Goal: Register for event/course: Sign up to attend an event or enroll in a course

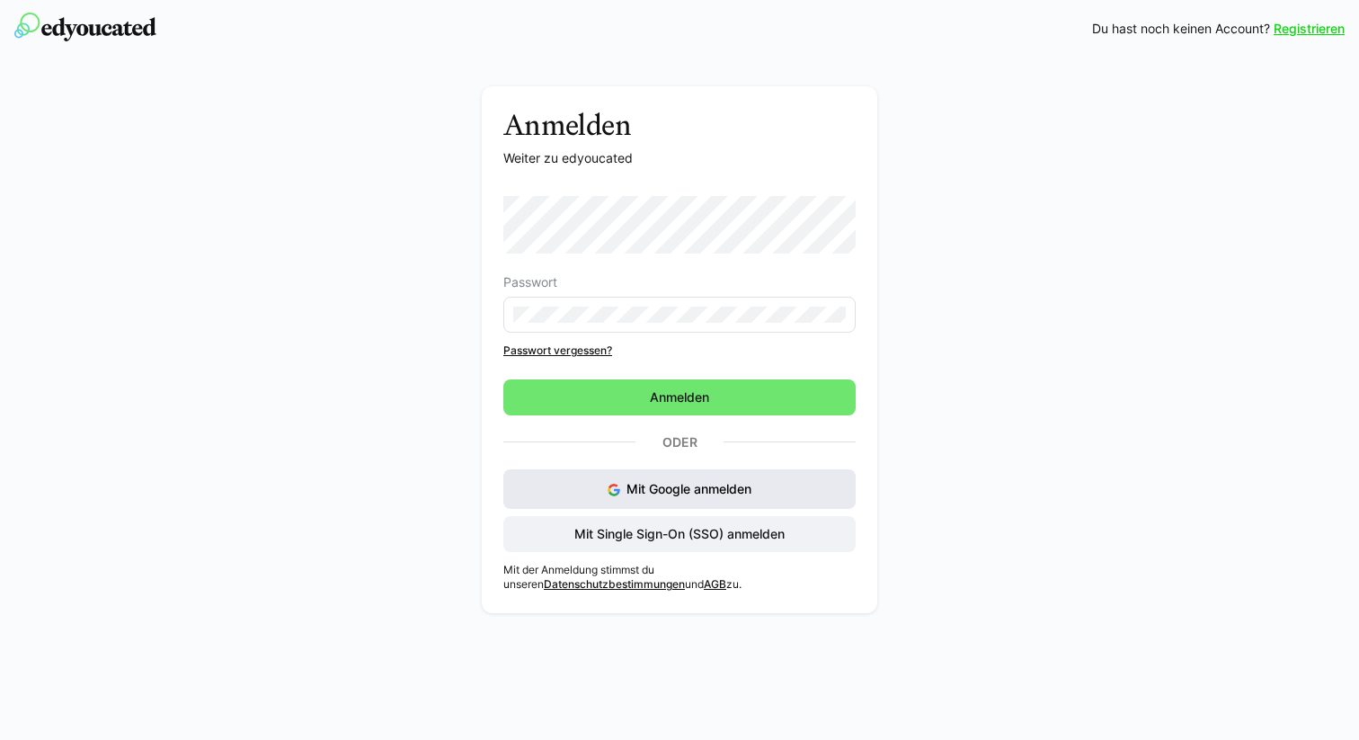
click at [758, 498] on button "Mit Google anmelden" at bounding box center [679, 489] width 352 height 40
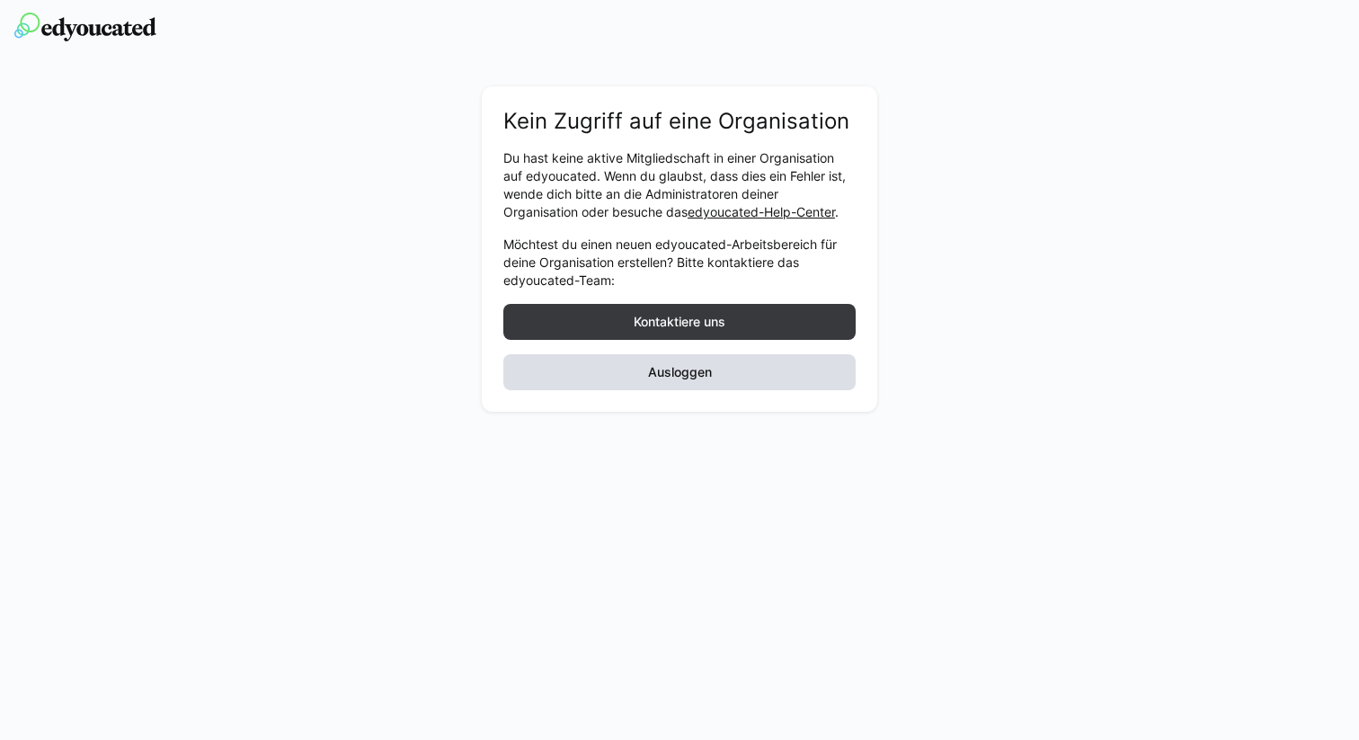
click at [772, 366] on span "Ausloggen" at bounding box center [679, 372] width 352 height 36
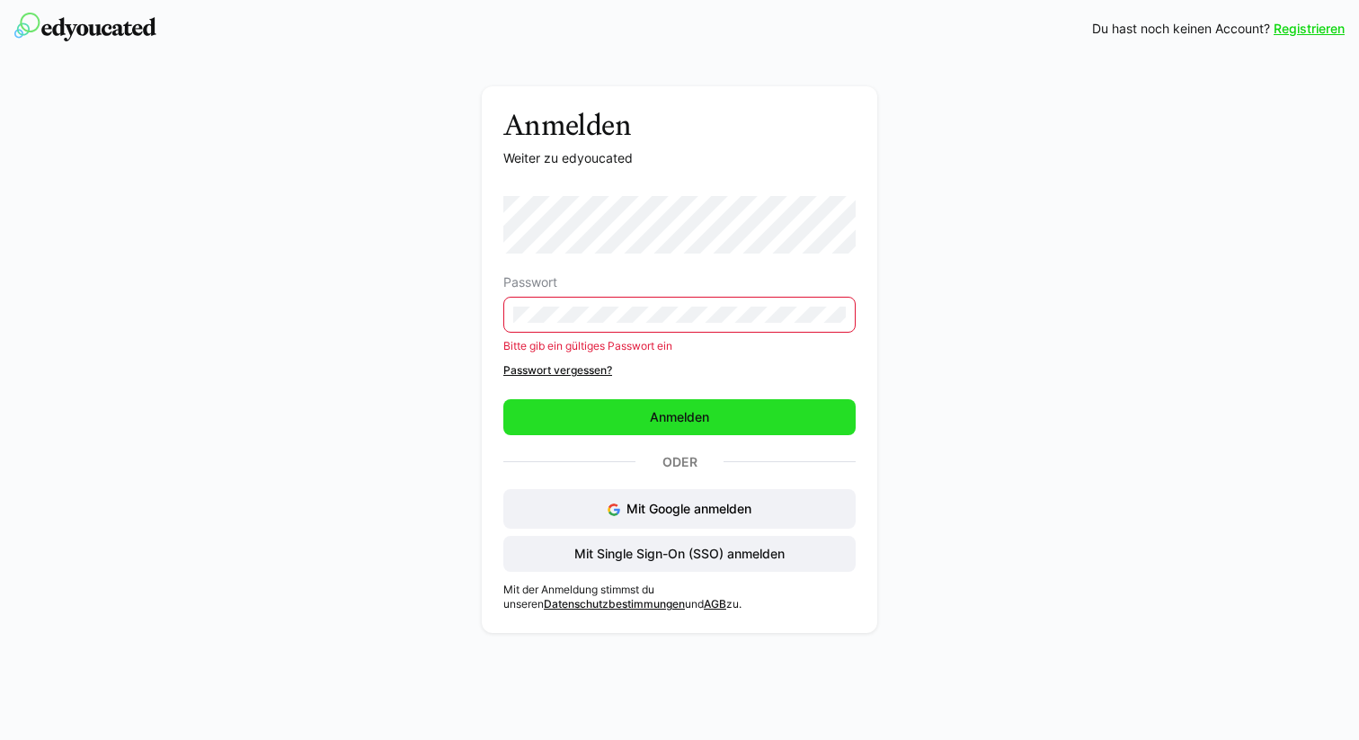
click at [656, 404] on span "Anmelden" at bounding box center [679, 417] width 352 height 36
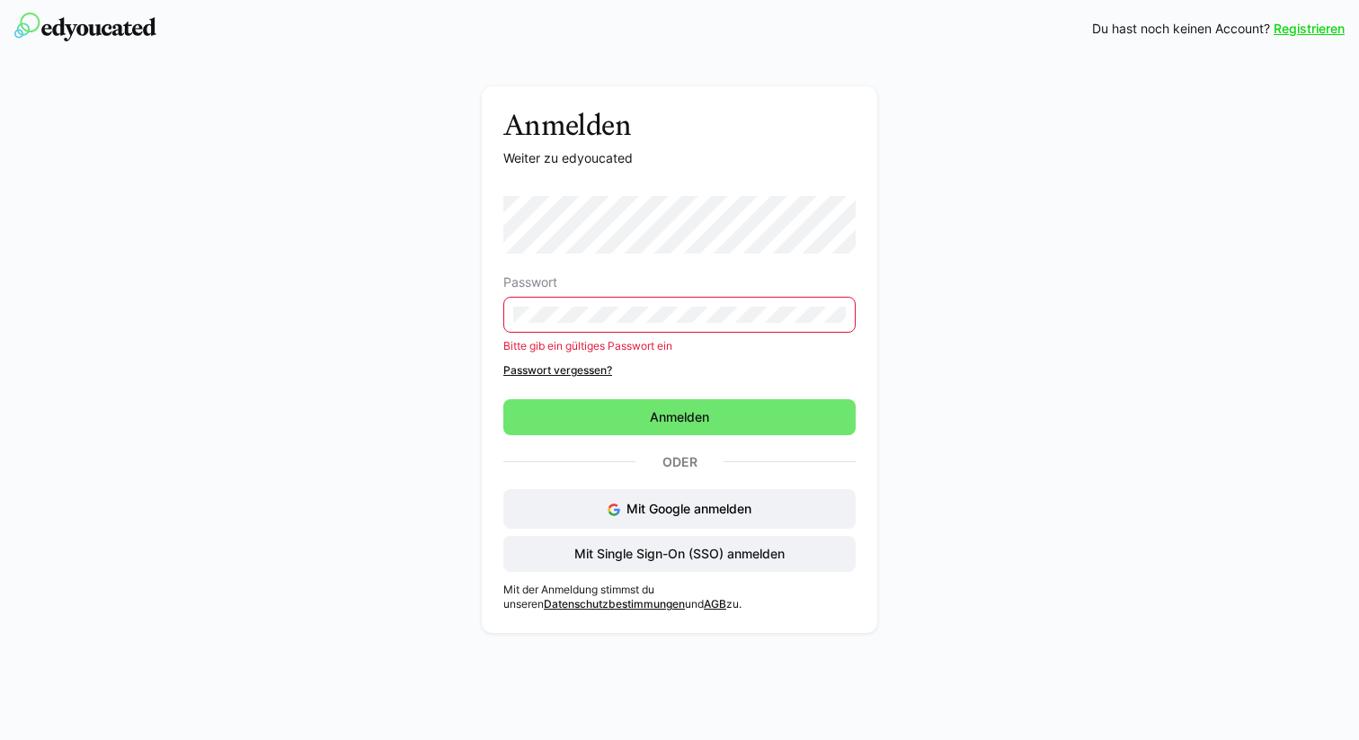
click at [495, 323] on div "Anmelden Weiter zu edyoucated Passwort Bitte gib ein gültiges Passwort ein Pass…" at bounding box center [679, 359] width 395 height 546
click at [563, 452] on div "Oder" at bounding box center [679, 461] width 352 height 25
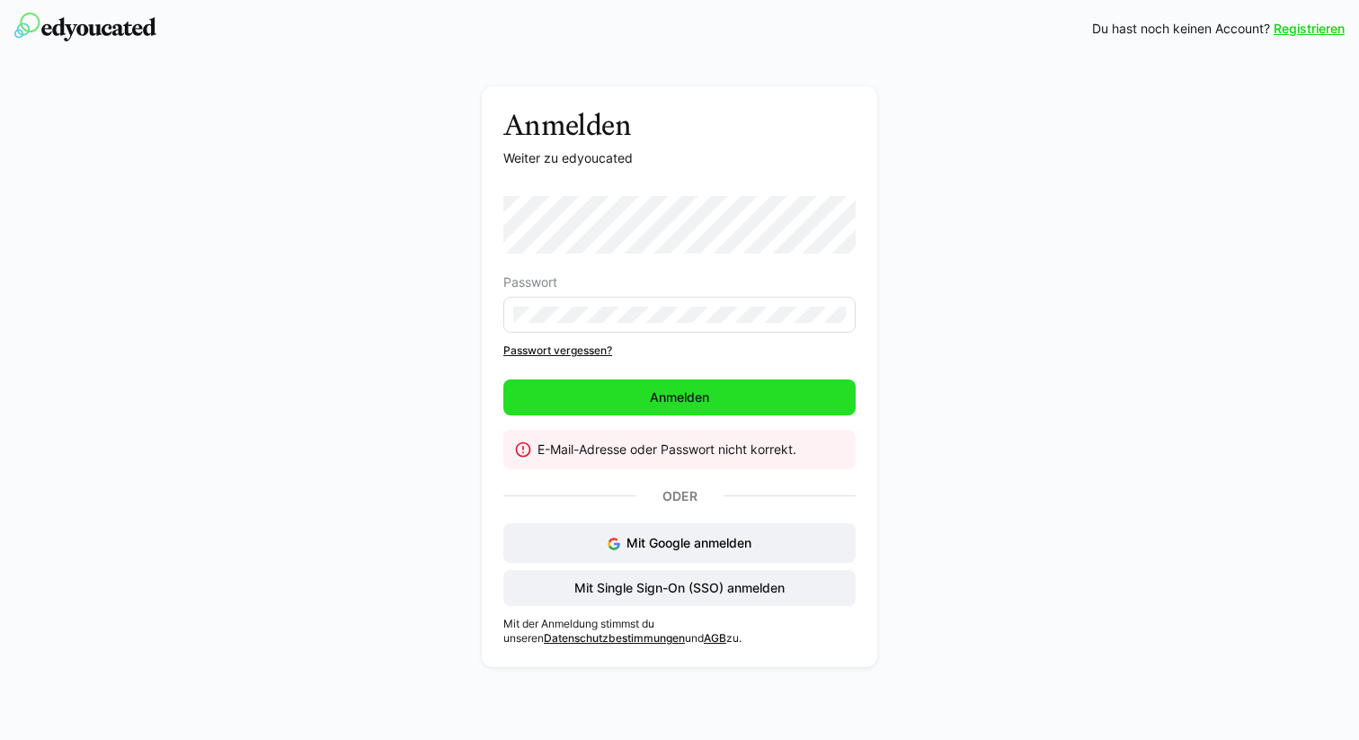
click at [548, 381] on span "Anmelden" at bounding box center [679, 397] width 352 height 36
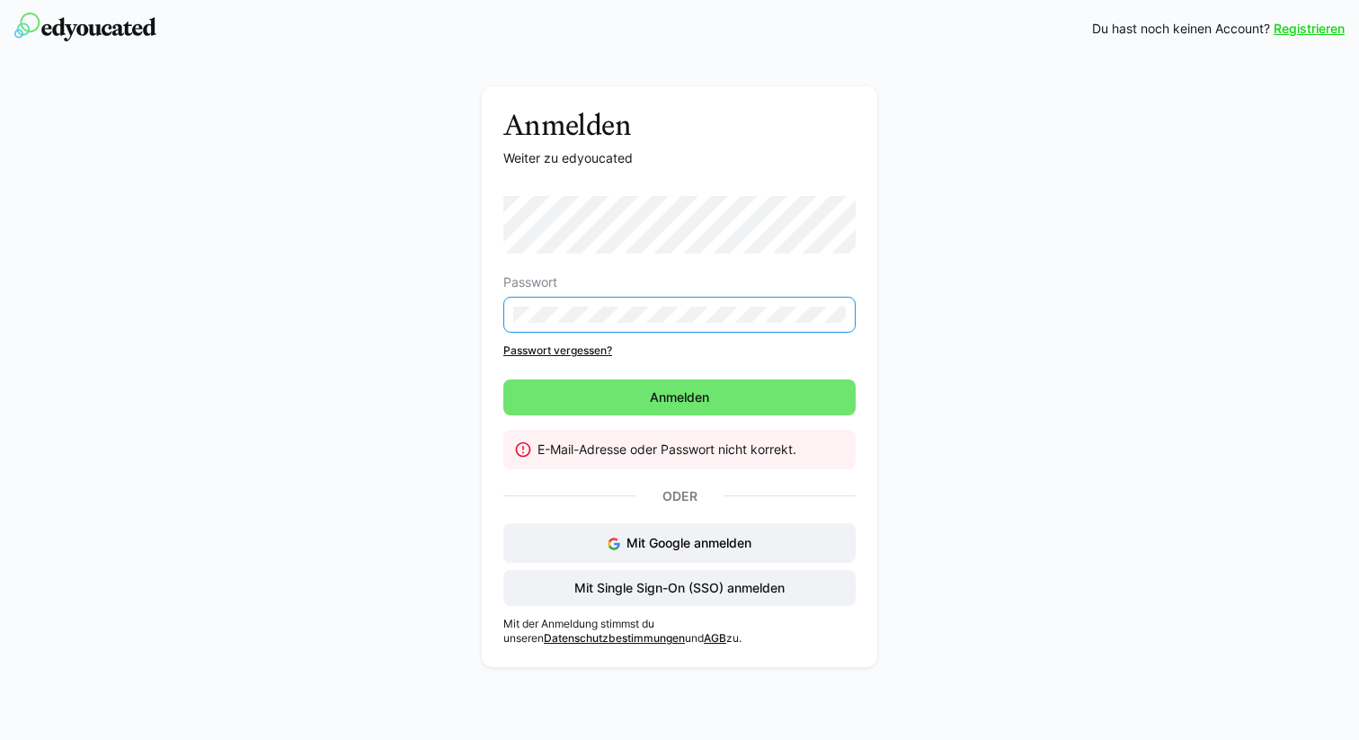
click at [389, 326] on div "Anmelden Weiter zu edyoucated Passwort Passwort vergessen? Anmelden E-Mail-Adre…" at bounding box center [679, 381] width 1013 height 590
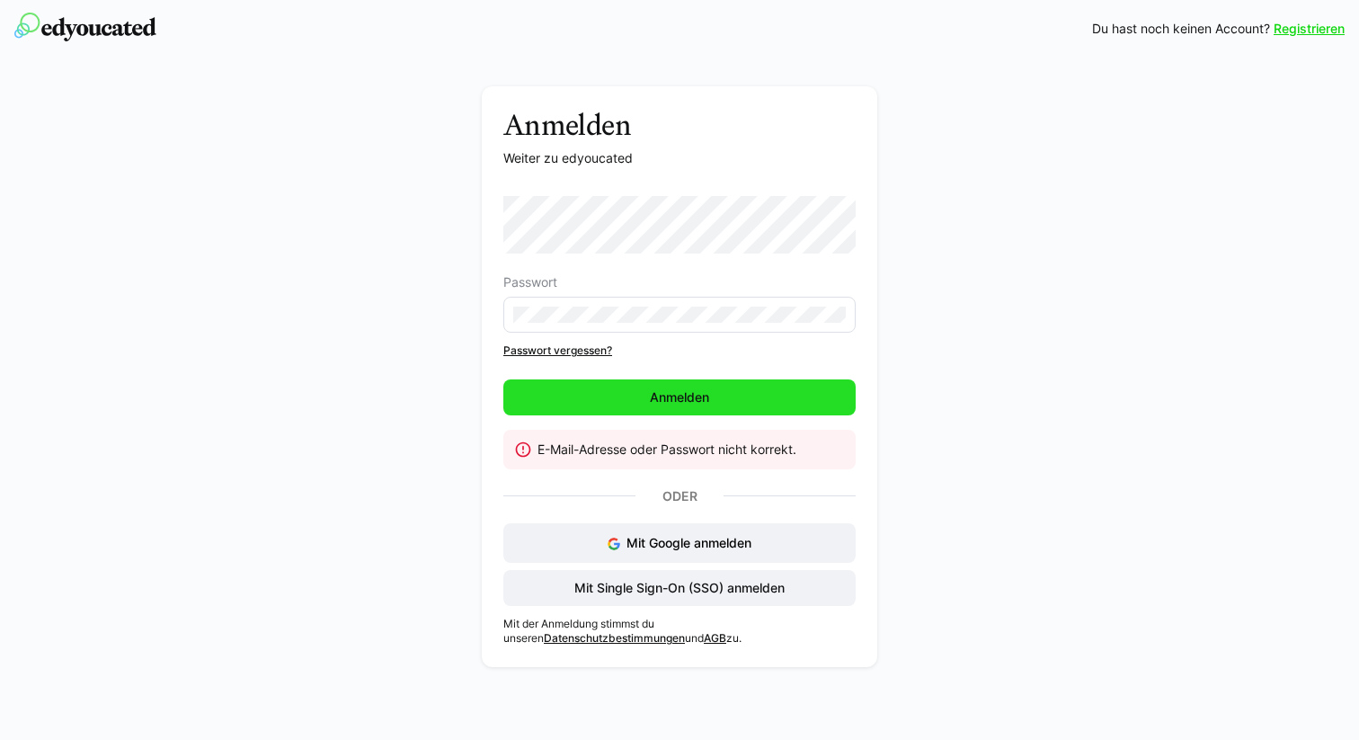
click at [553, 405] on span "Anmelden" at bounding box center [679, 397] width 352 height 36
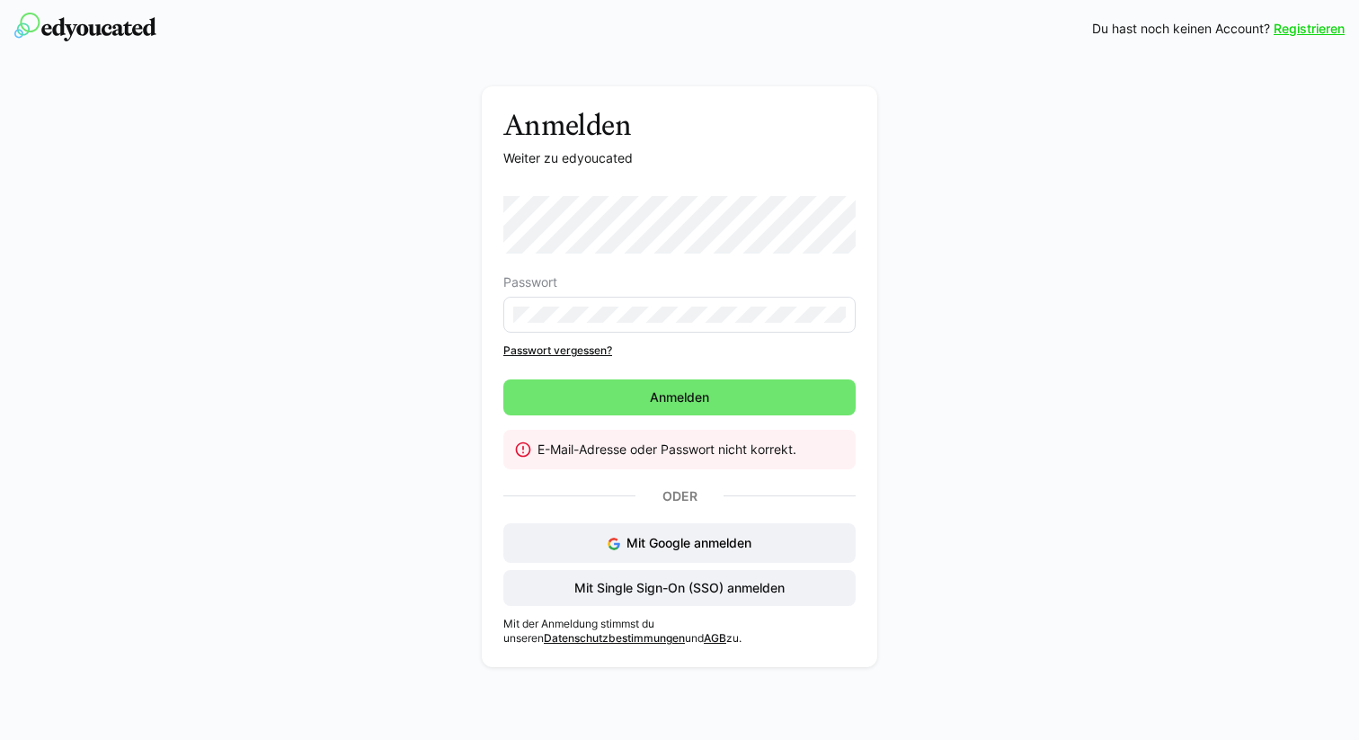
click at [574, 344] on link "Passwort vergessen?" at bounding box center [679, 350] width 352 height 14
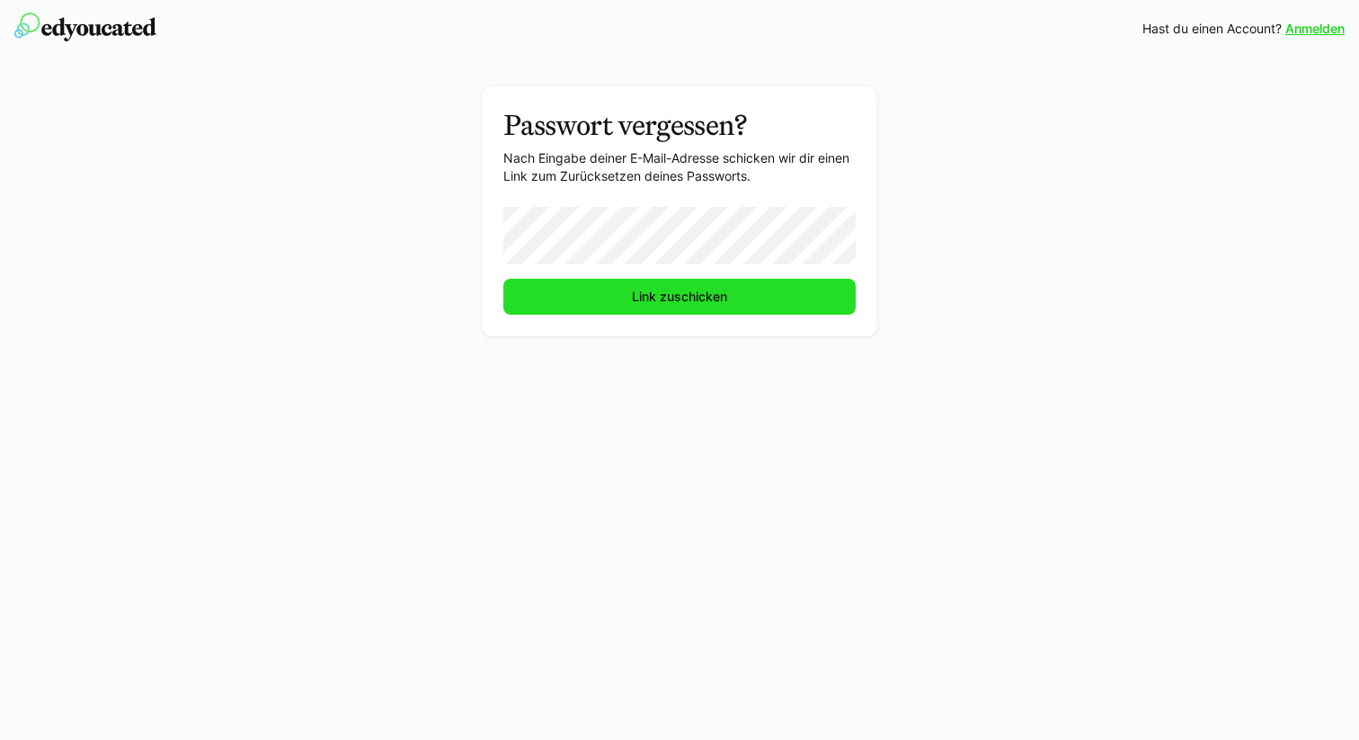
click at [634, 296] on span "Link zuschicken" at bounding box center [679, 297] width 101 height 18
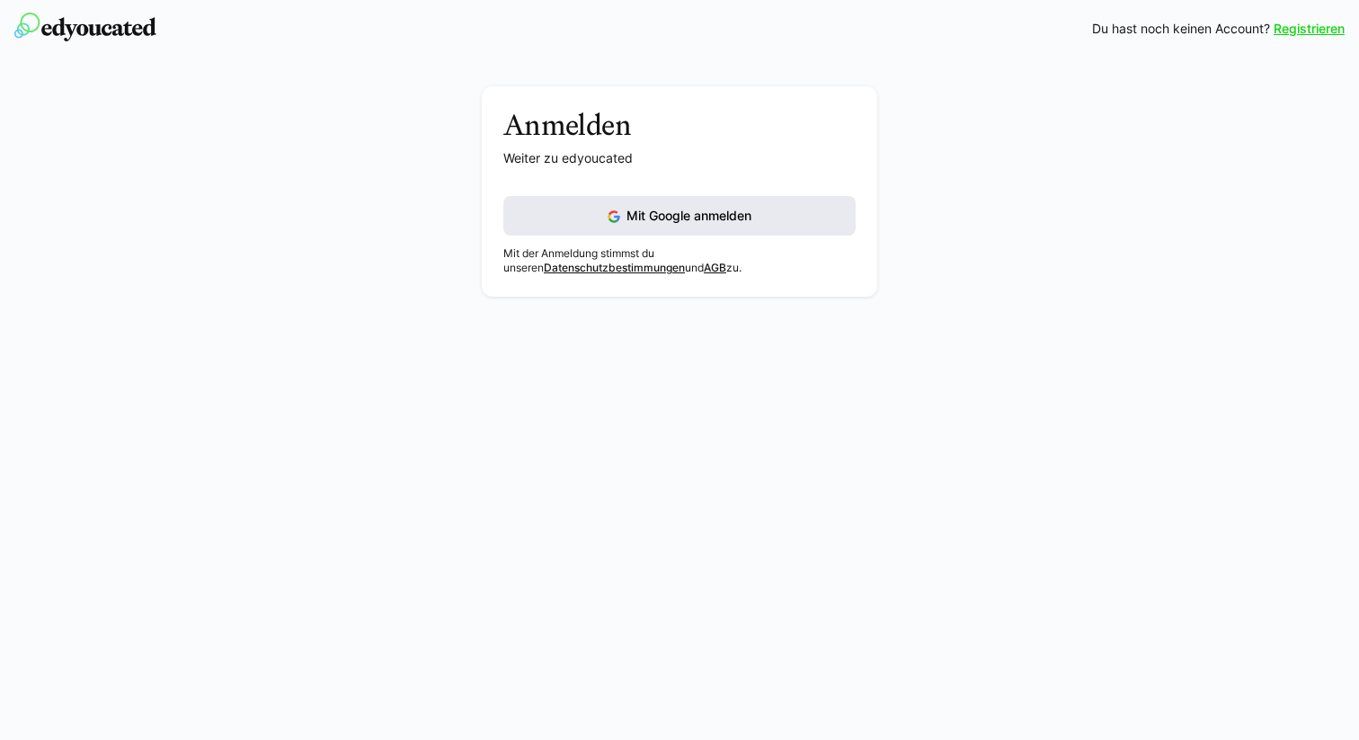
click at [776, 216] on button "Mit Google anmelden" at bounding box center [679, 216] width 352 height 40
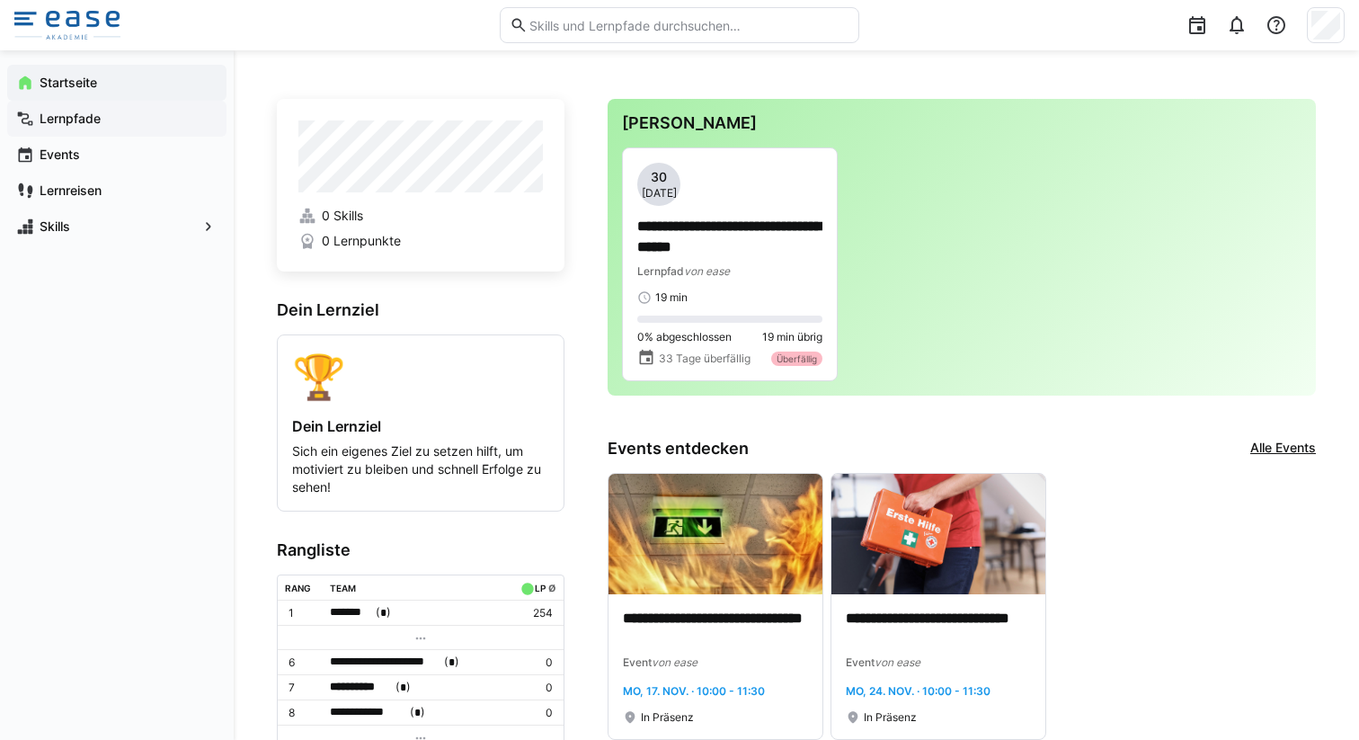
click at [114, 130] on div "Lernpfade" at bounding box center [116, 119] width 219 height 36
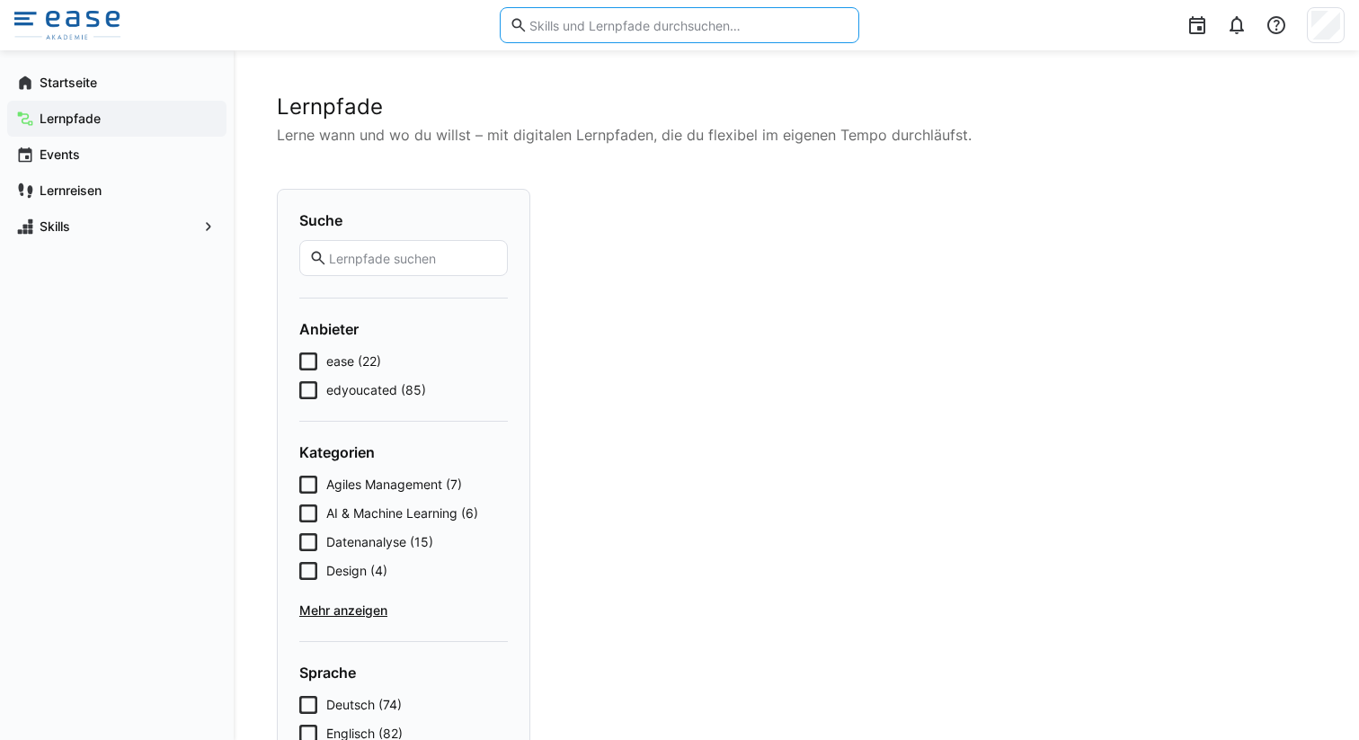
click at [596, 25] on input "text" at bounding box center [689, 25] width 322 height 16
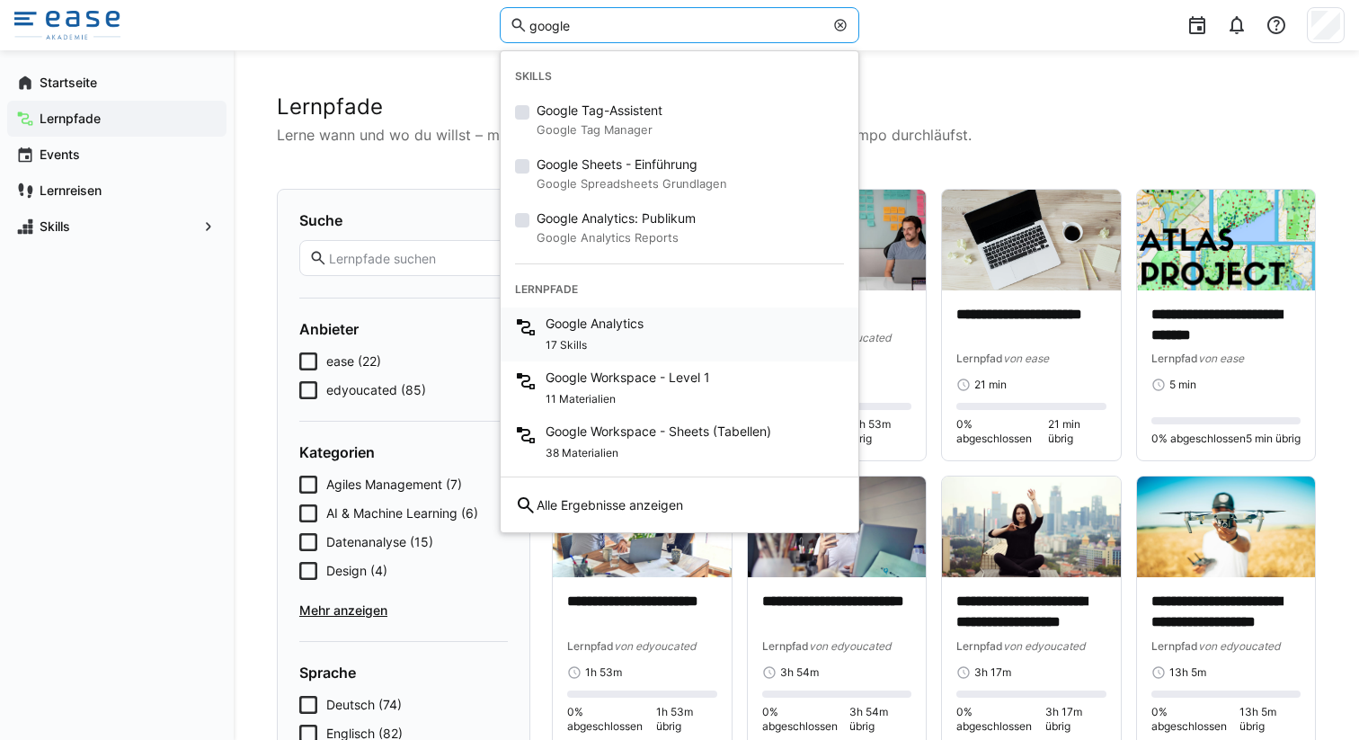
type input "google"
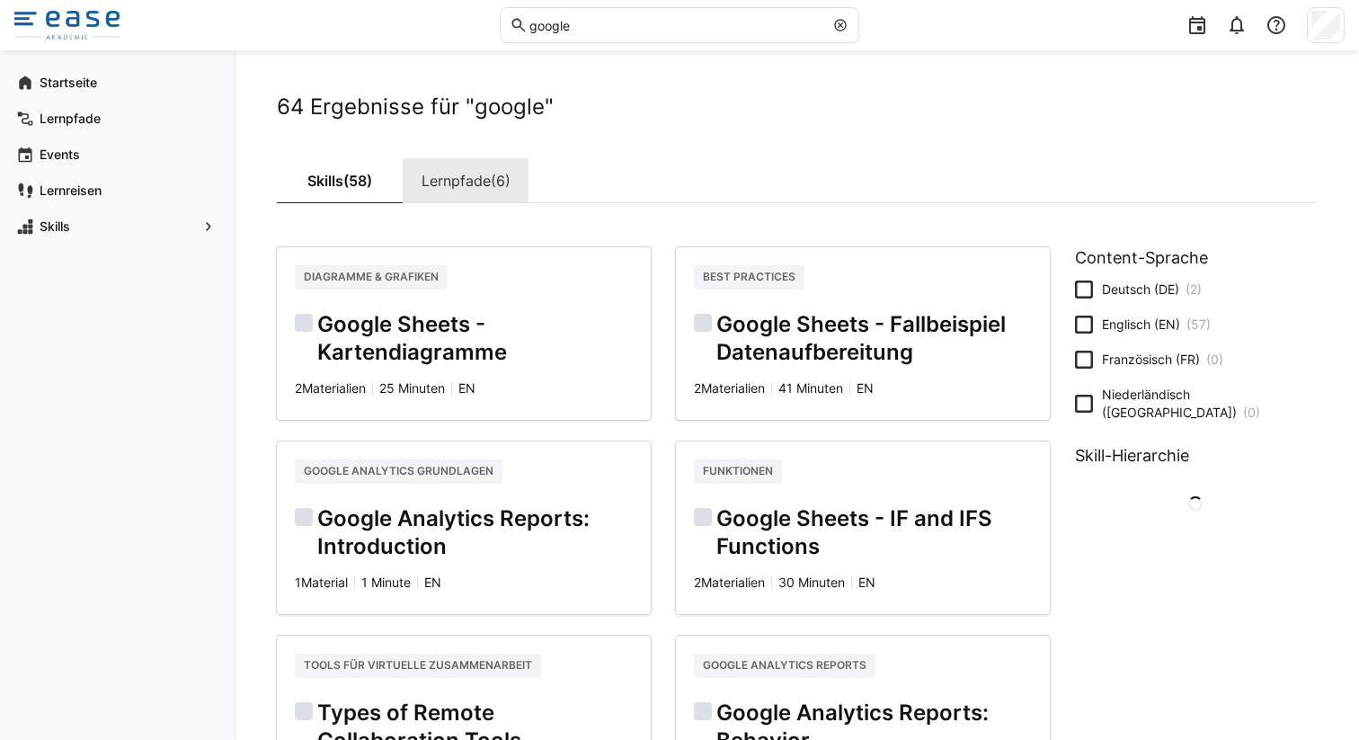
click at [446, 174] on link "Lernpfade (6)" at bounding box center [466, 180] width 126 height 45
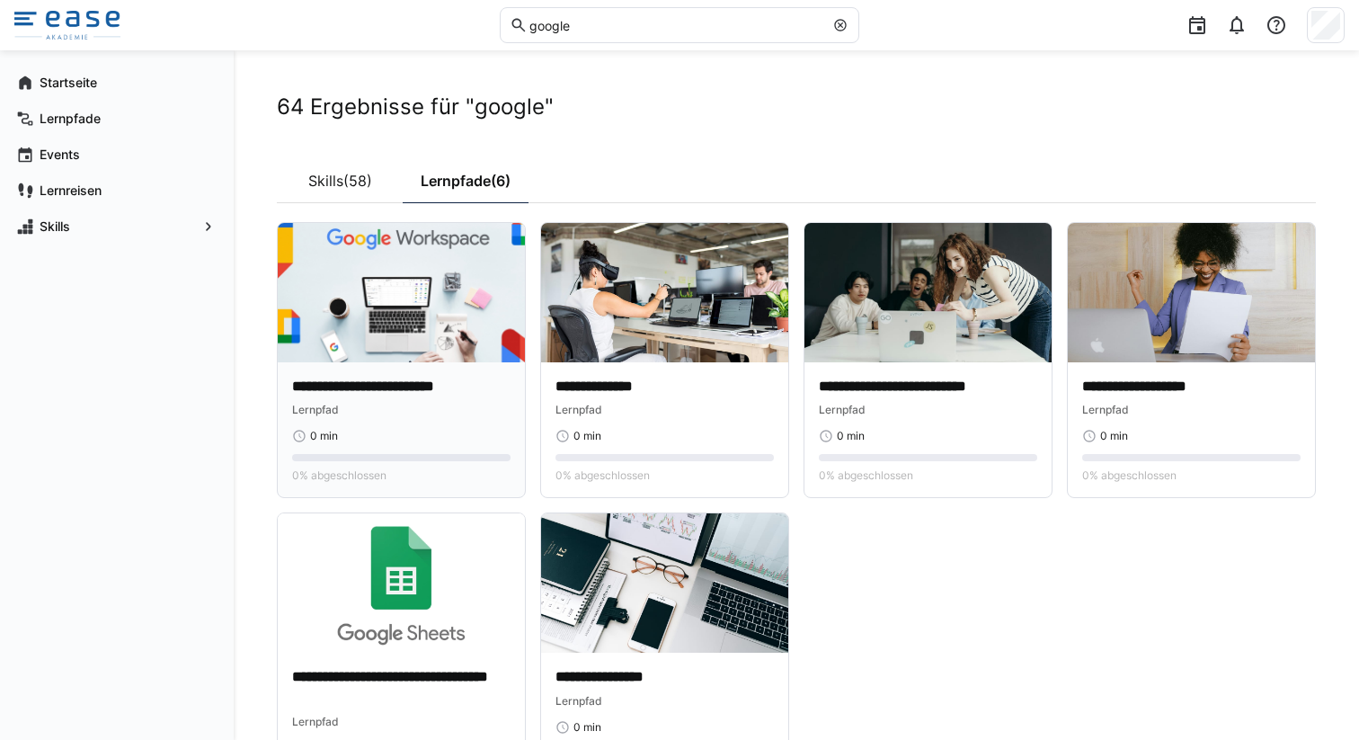
click at [407, 317] on img at bounding box center [401, 292] width 247 height 139
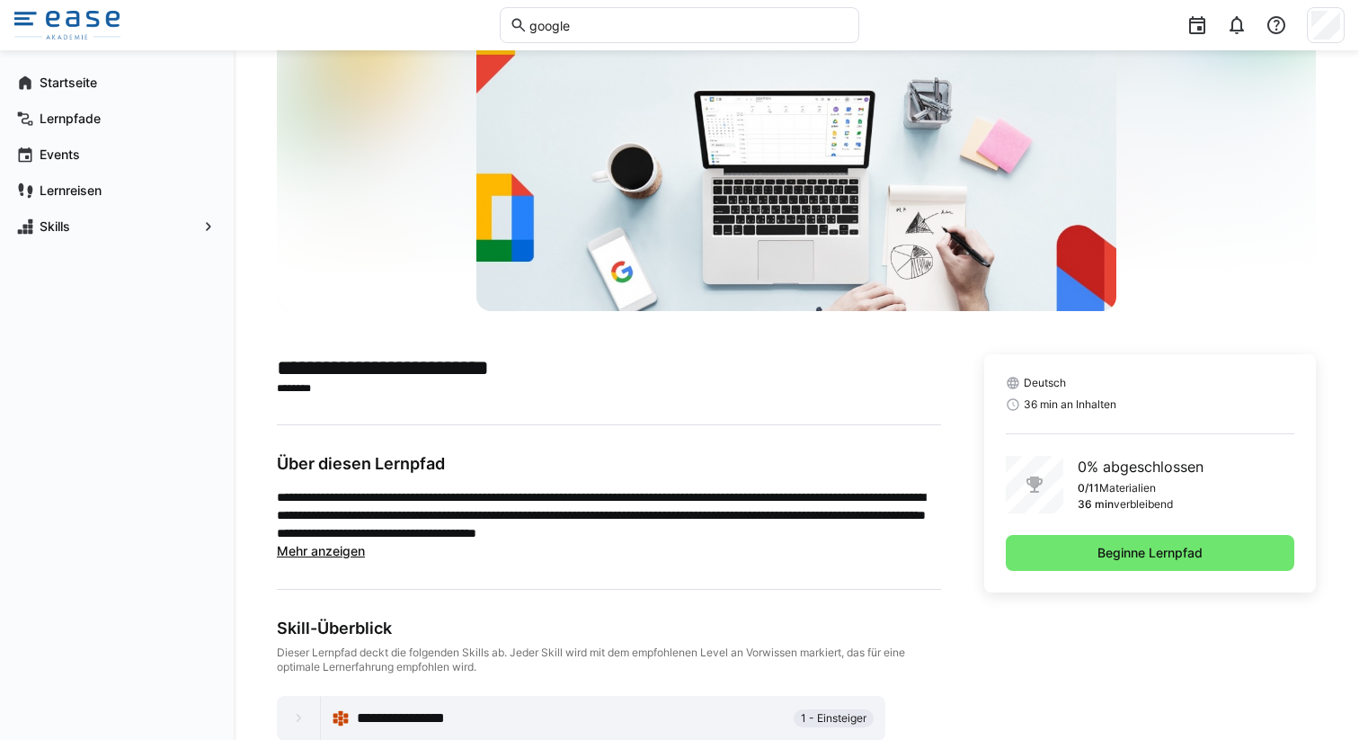
scroll to position [177, 0]
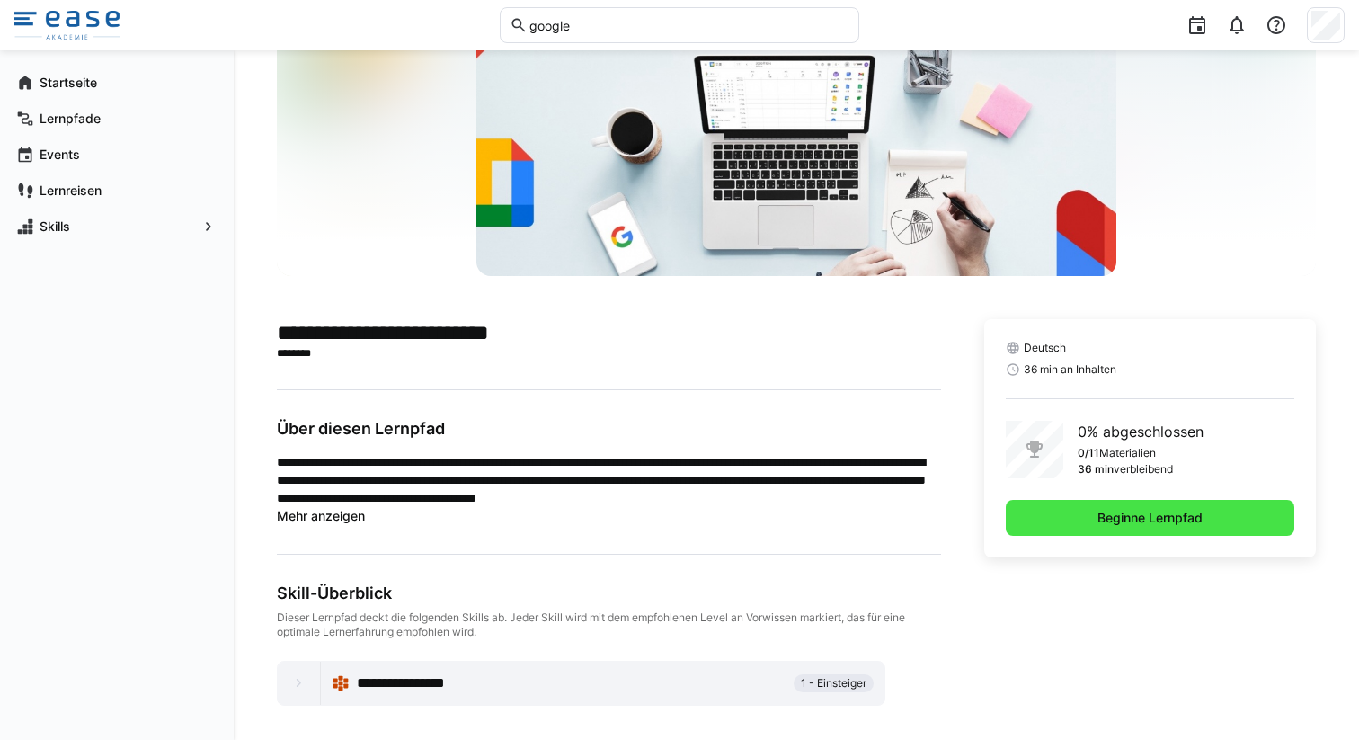
click at [1076, 520] on span "Beginne Lernpfad" at bounding box center [1150, 518] width 288 height 36
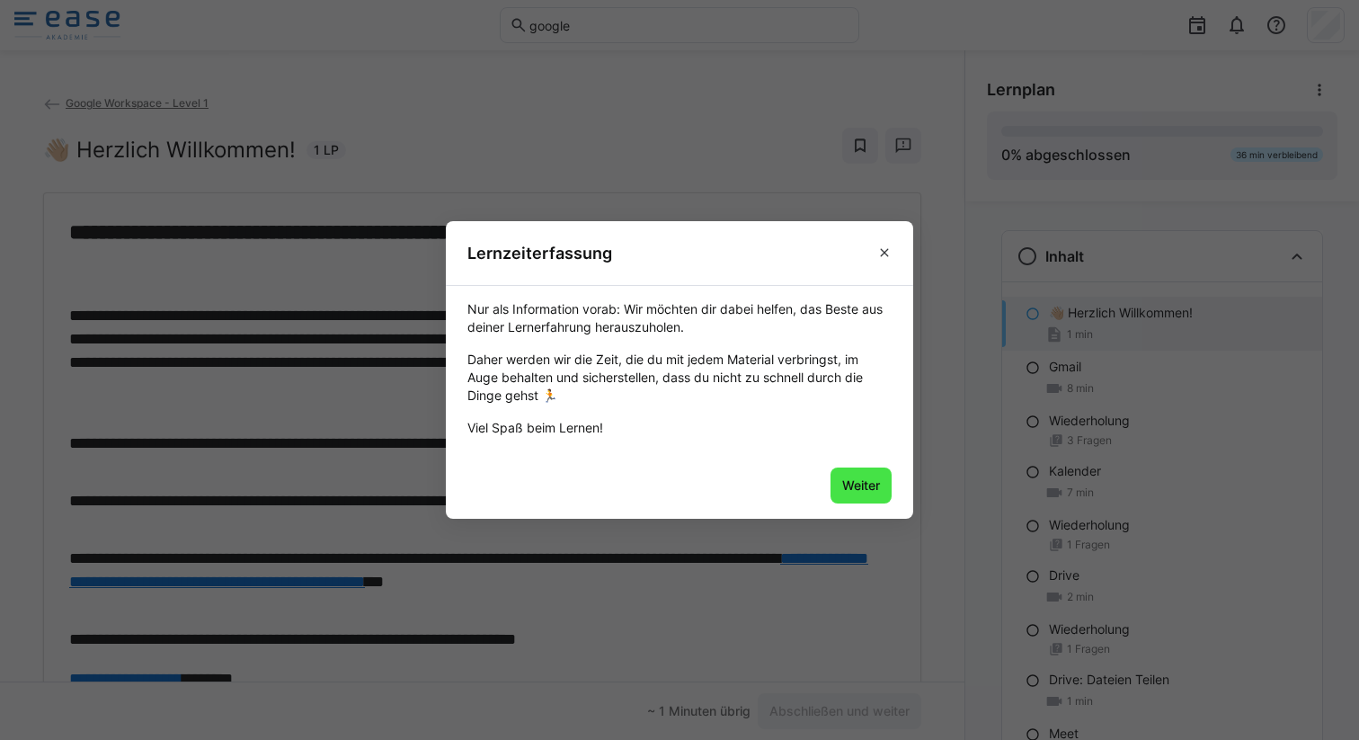
click at [862, 481] on span "Weiter" at bounding box center [860, 485] width 43 height 18
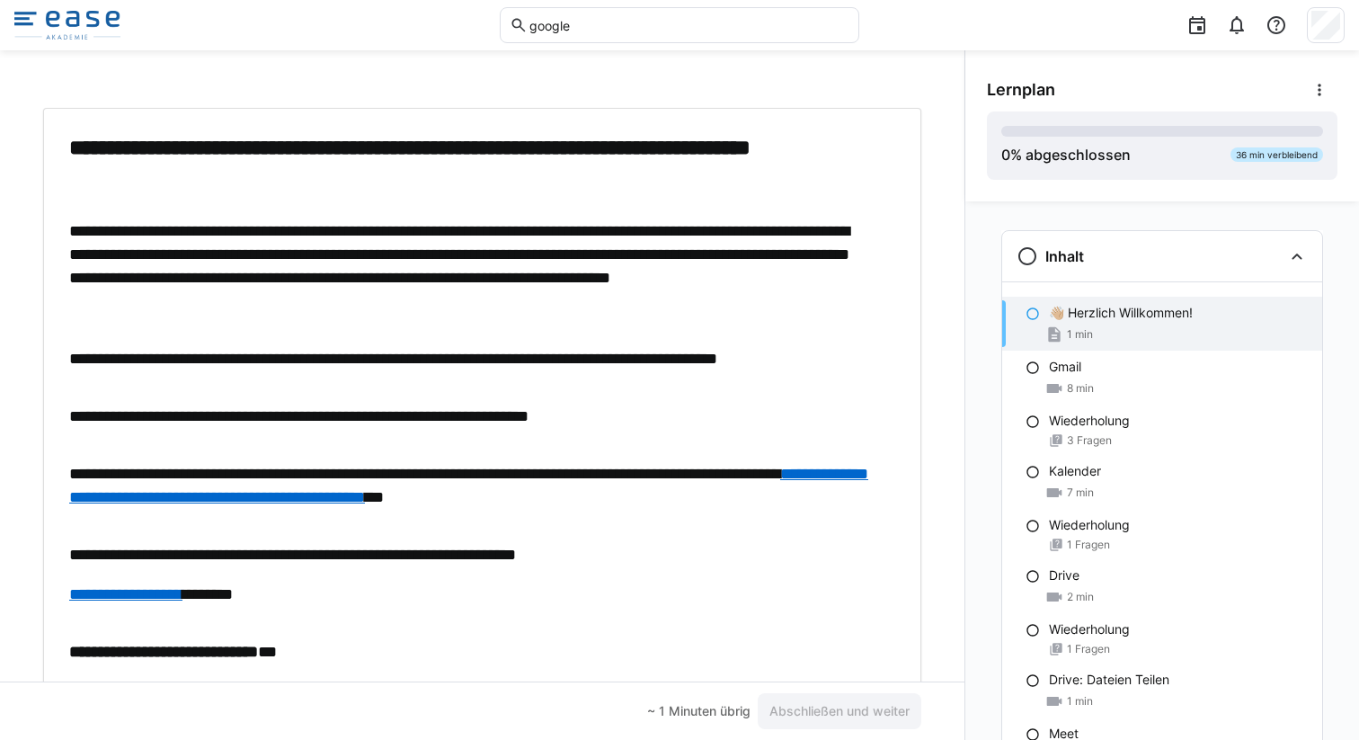
scroll to position [150, 0]
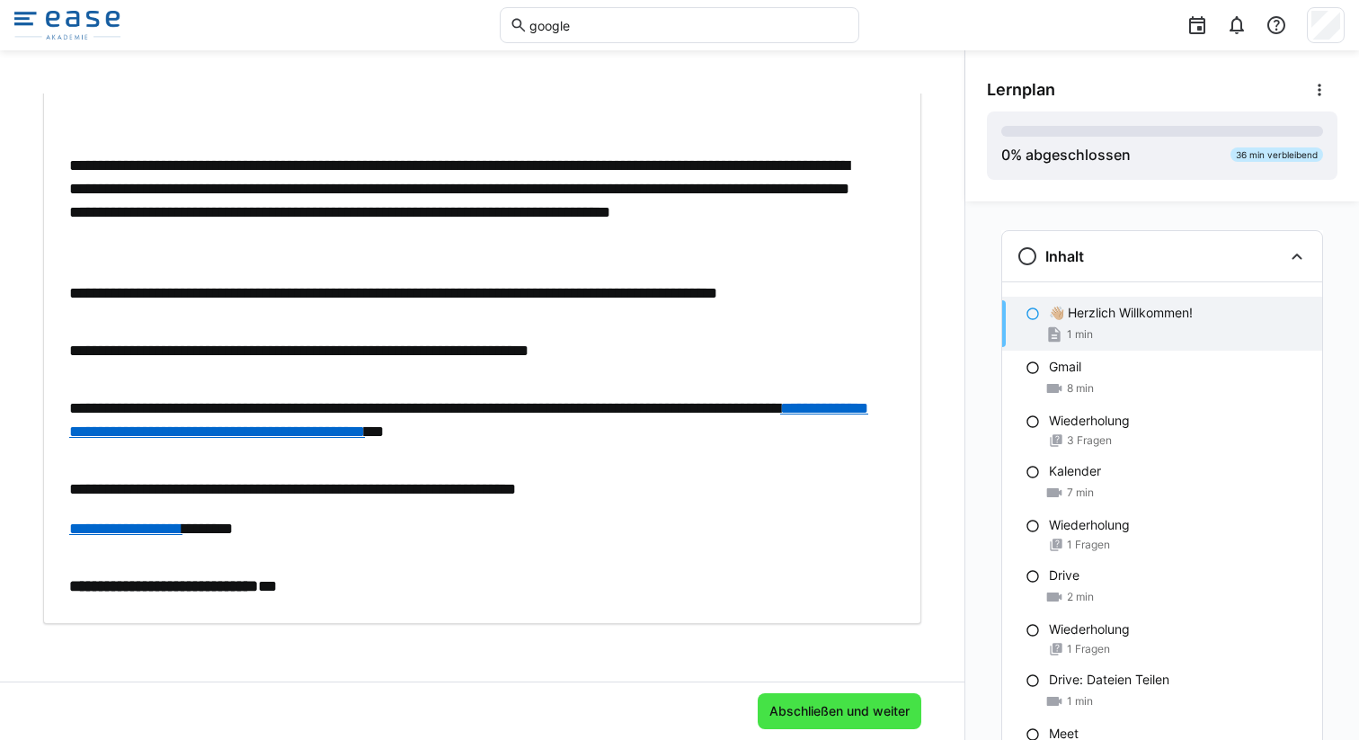
click at [811, 717] on span "Abschließen und weiter" at bounding box center [840, 711] width 146 height 18
